Goal: Check status: Check status

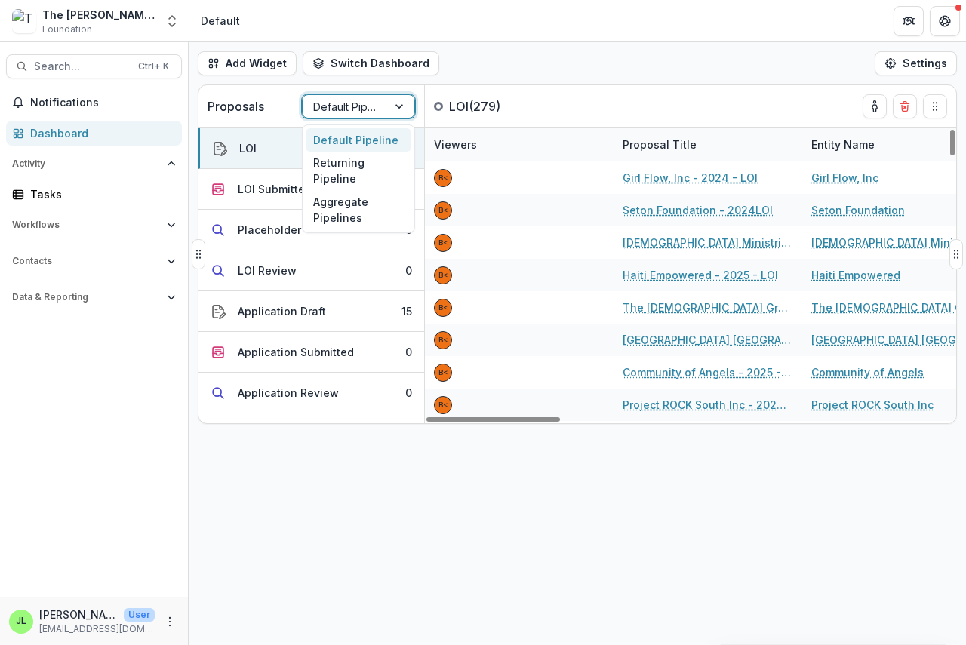
click at [368, 106] on div at bounding box center [344, 106] width 63 height 19
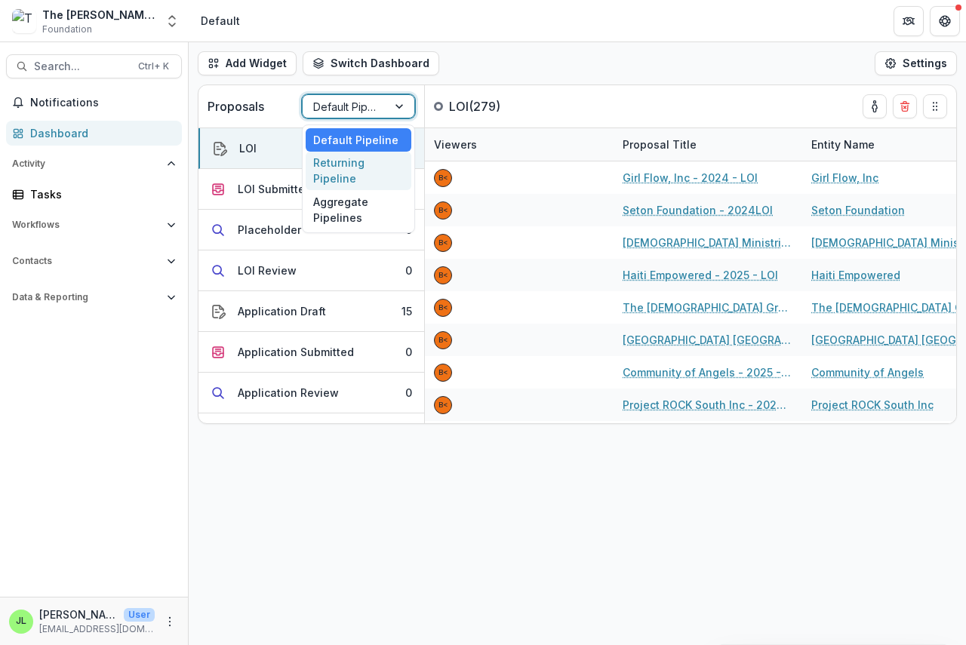
click at [349, 170] on div "Returning Pipeline" at bounding box center [359, 171] width 106 height 39
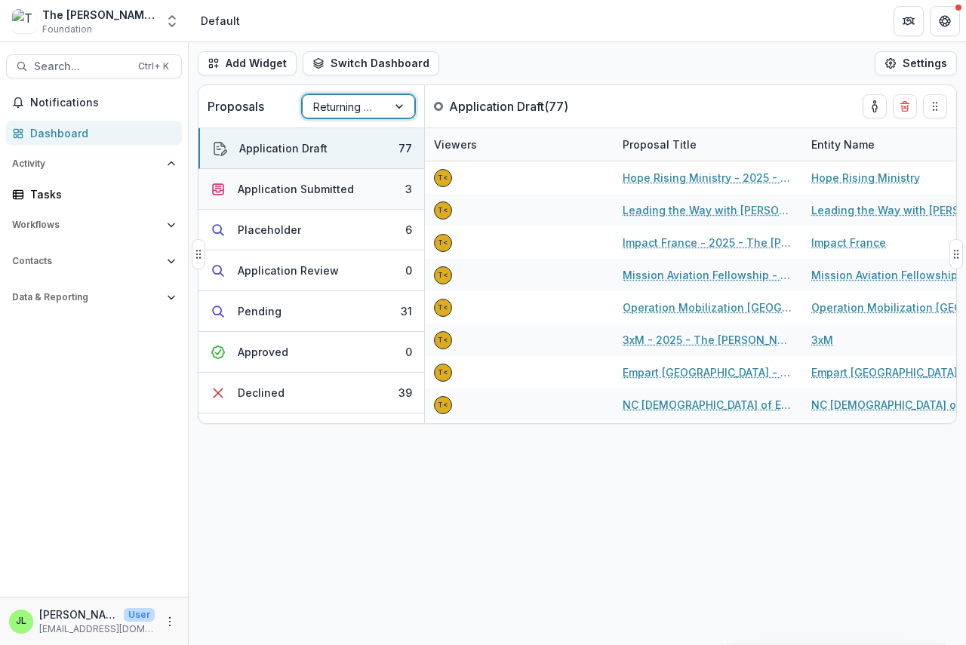
click at [278, 190] on div "Application Submitted" at bounding box center [296, 189] width 116 height 16
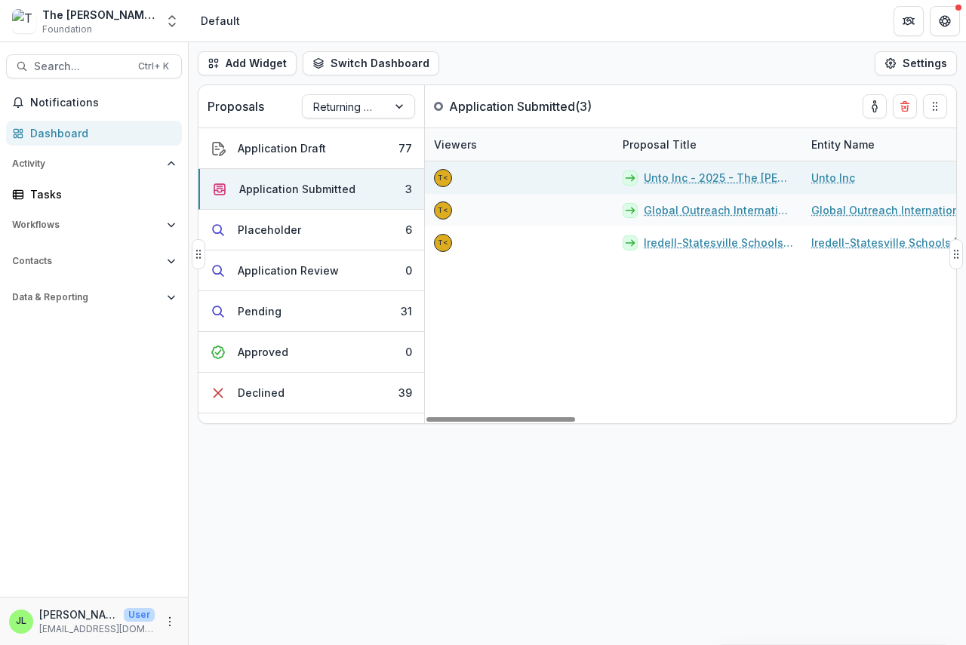
click at [659, 174] on link "Unto Inc - 2025 - The [PERSON_NAME] Foundation Grant Proposal Application" at bounding box center [718, 178] width 149 height 16
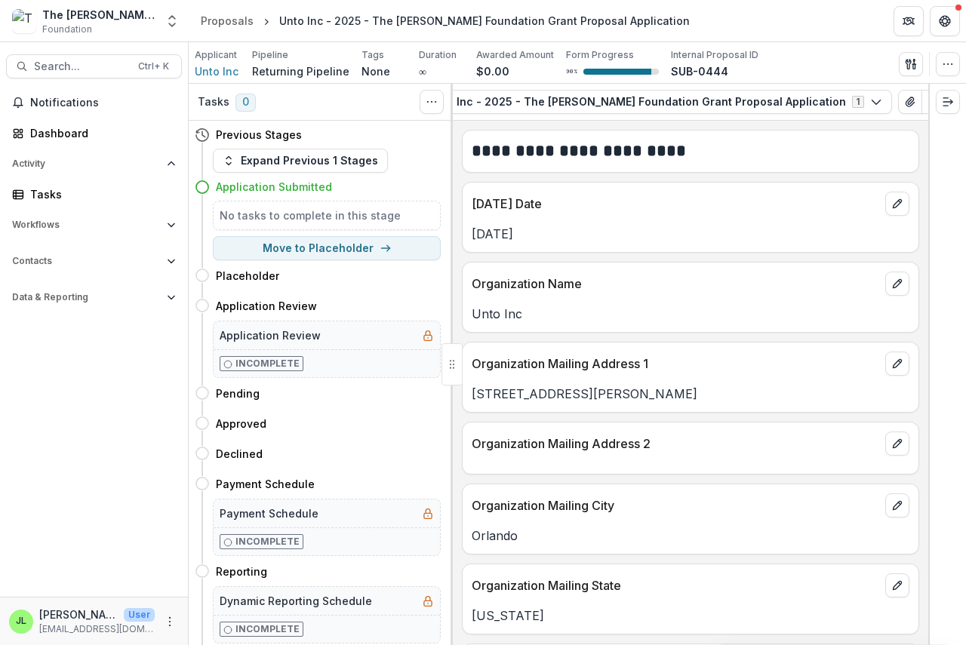
scroll to position [0, 178]
click at [907, 98] on icon "button" at bounding box center [912, 102] width 10 height 8
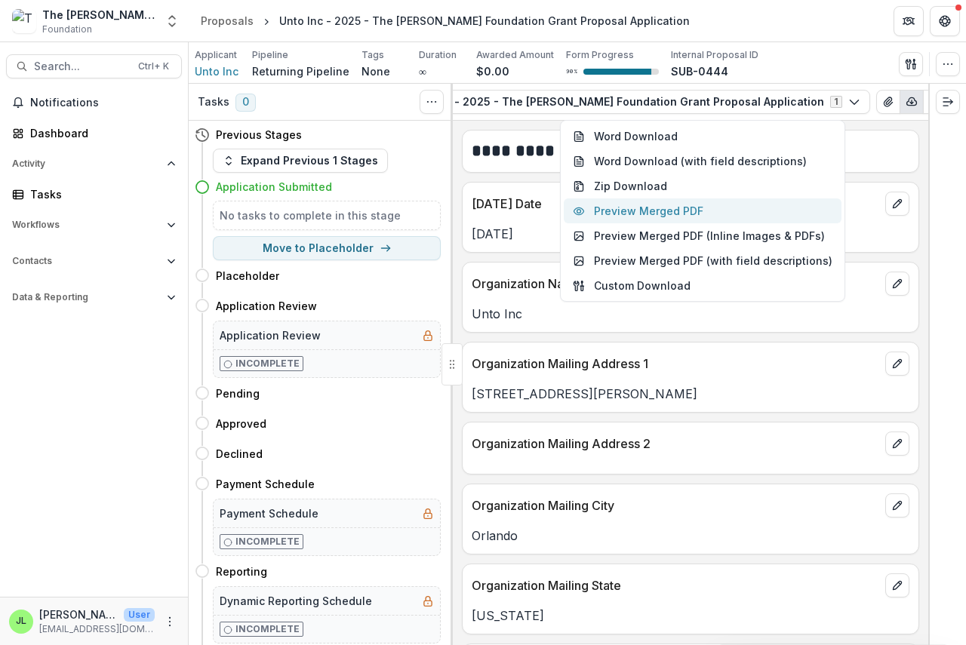
click at [677, 212] on button "Preview Merged PDF" at bounding box center [703, 210] width 278 height 25
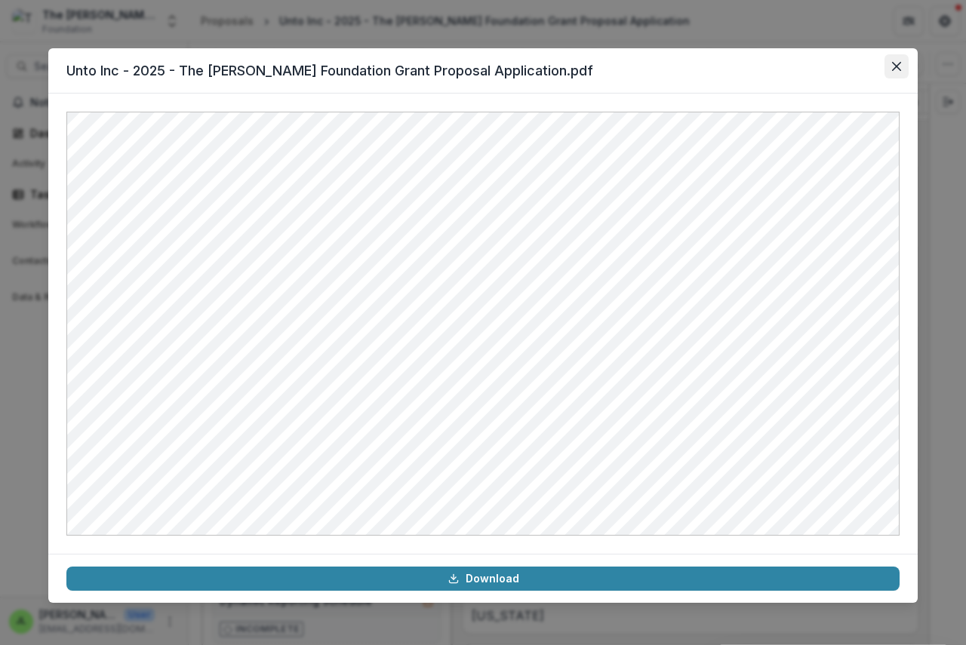
click at [899, 62] on icon "Close" at bounding box center [896, 66] width 9 height 9
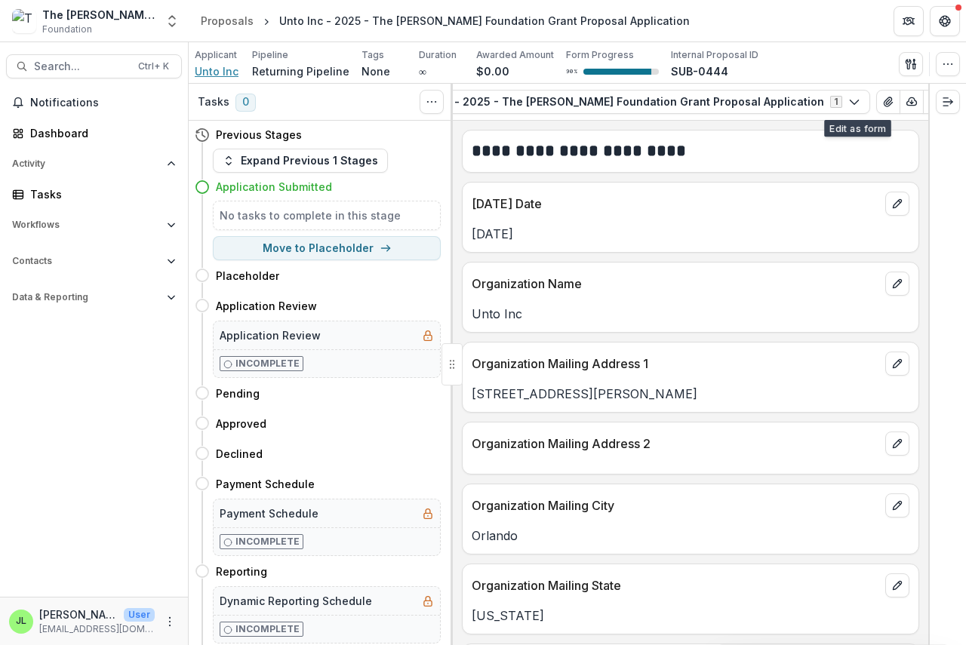
click at [212, 72] on span "Unto Inc" at bounding box center [217, 71] width 44 height 16
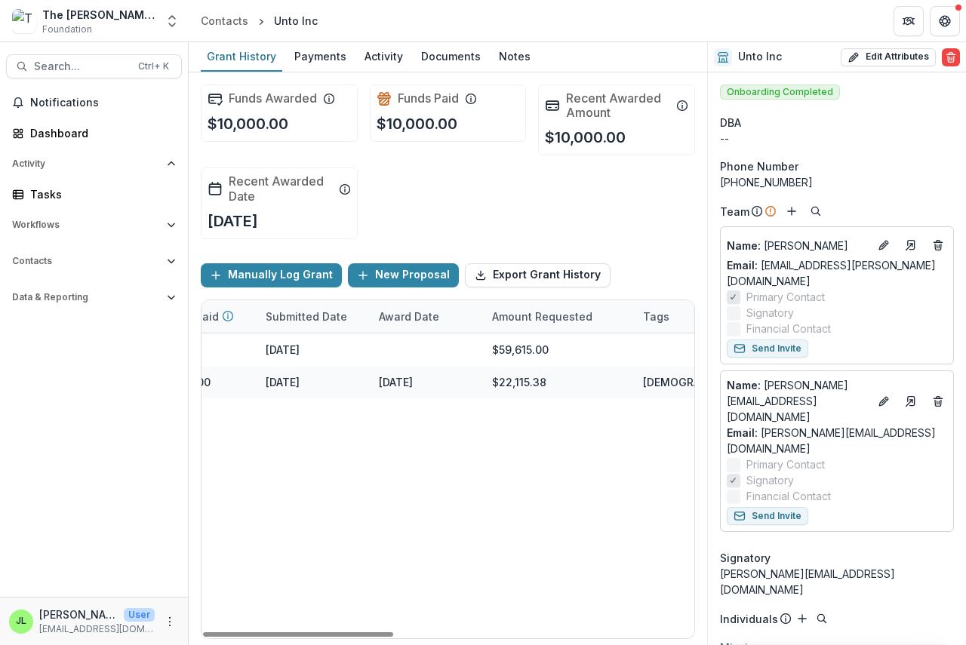
drag, startPoint x: 382, startPoint y: 633, endPoint x: 595, endPoint y: 624, distance: 213.7
click at [393, 637] on div at bounding box center [298, 634] width 190 height 5
